Goal: Information Seeking & Learning: Learn about a topic

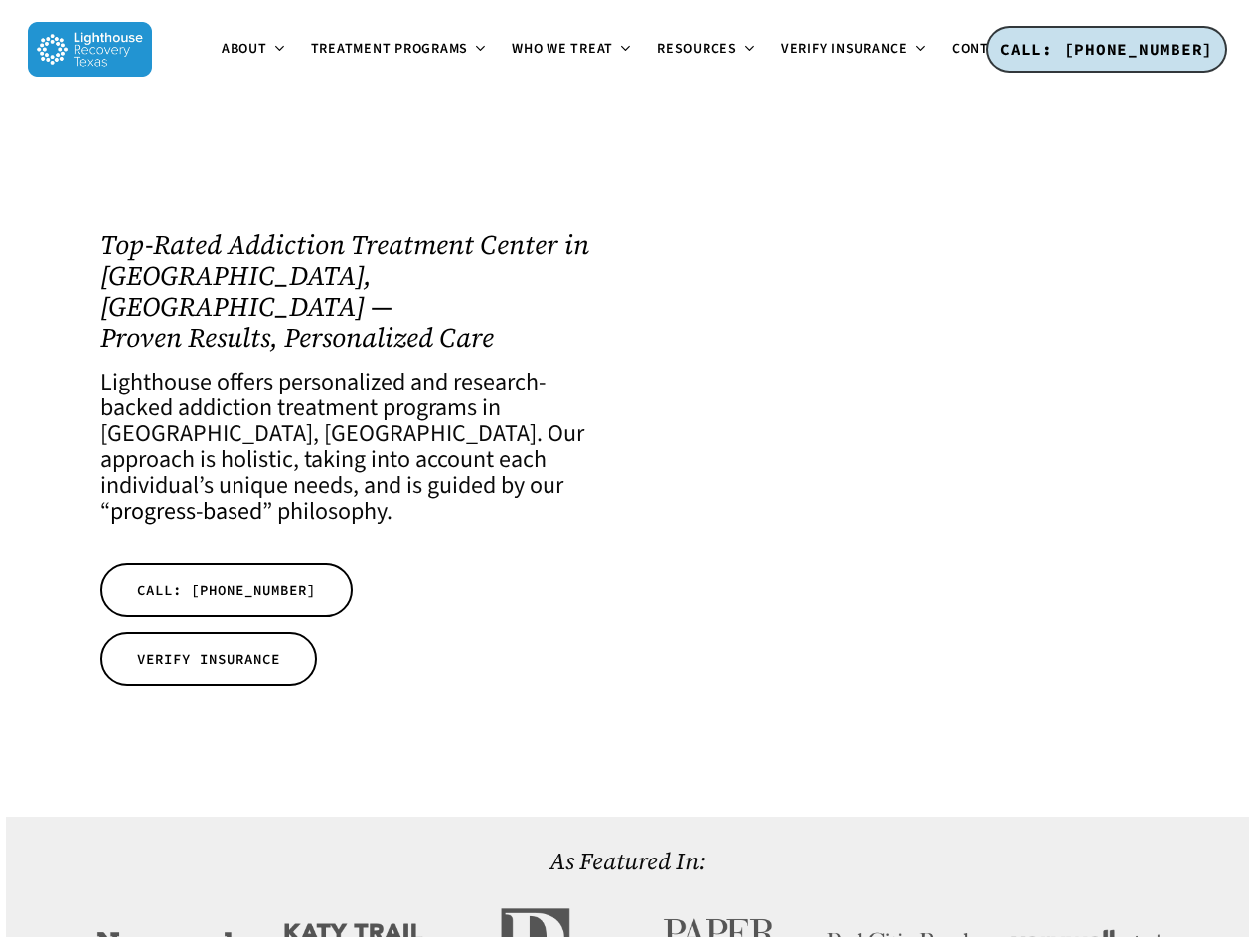
click at [222, 59] on span "About" at bounding box center [245, 49] width 46 height 20
click at [311, 59] on span "Treatment Programs" at bounding box center [390, 49] width 158 height 20
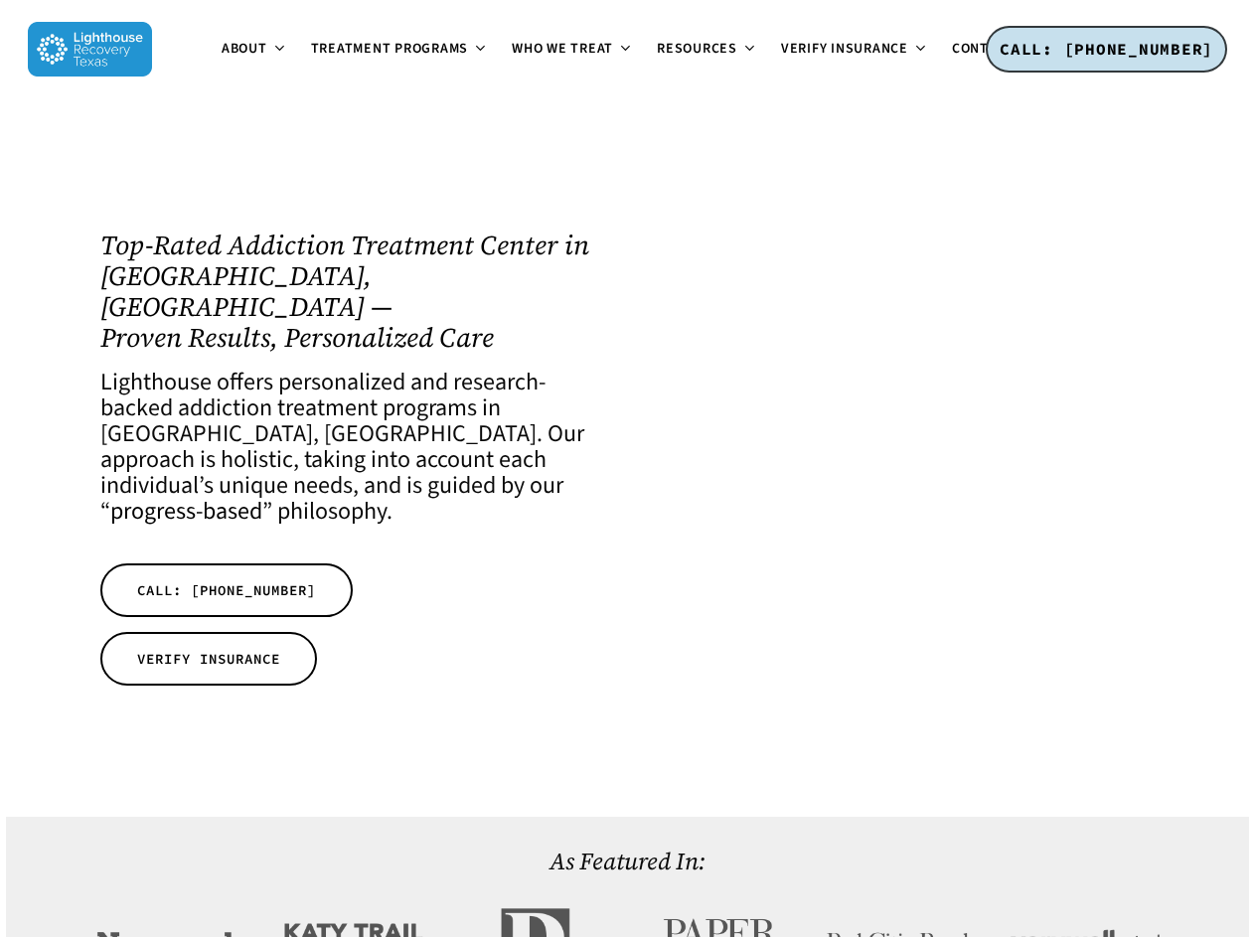
click at [657, 59] on span "Resources" at bounding box center [697, 49] width 80 height 20
